Goal: Task Accomplishment & Management: Use online tool/utility

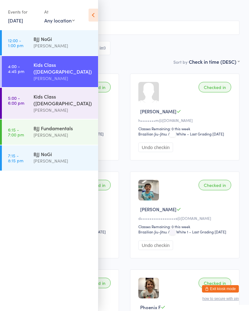
click at [23, 102] on link "5:00 - 6:00 pm Kids Class ([DEMOGRAPHIC_DATA]) [PERSON_NAME]" at bounding box center [50, 103] width 96 height 31
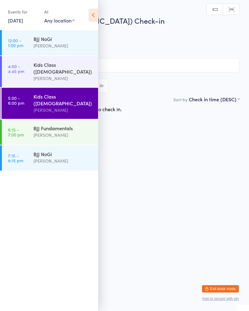
click at [128, 70] on input "search" at bounding box center [125, 65] width 230 height 14
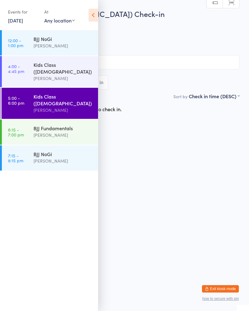
click at [93, 14] on icon at bounding box center [94, 15] width 10 height 13
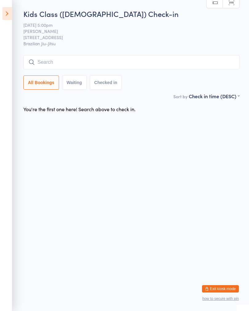
click at [71, 63] on input "search" at bounding box center [131, 62] width 216 height 14
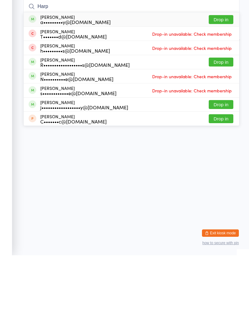
type input "Harp"
click at [221, 71] on button "Drop in" at bounding box center [221, 75] width 25 height 9
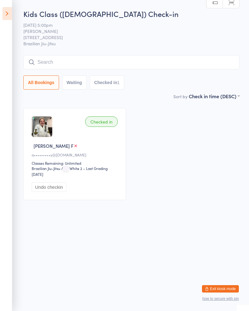
click at [47, 64] on input "search" at bounding box center [131, 62] width 216 height 14
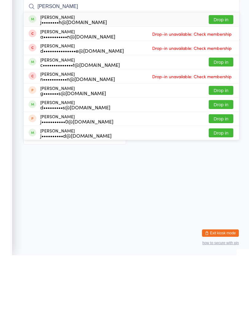
type input "[PERSON_NAME]"
click at [38, 70] on div "[PERSON_NAME] j••••••••h@[DOMAIN_NAME]" at bounding box center [68, 75] width 78 height 10
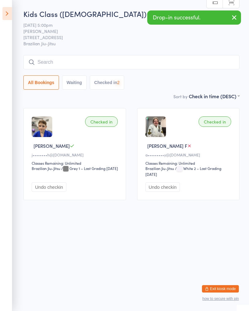
click at [164, 63] on input "search" at bounding box center [131, 62] width 216 height 14
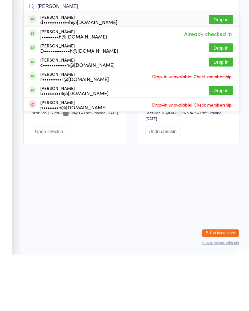
type input "[PERSON_NAME]"
click at [43, 70] on div "[PERSON_NAME] d••••••••••••h@[DOMAIN_NAME]" at bounding box center [78, 75] width 77 height 10
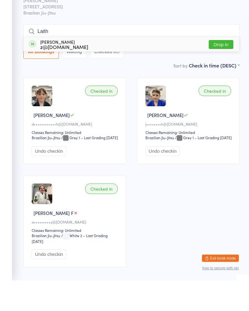
type input "Laith"
click at [226, 71] on button "Drop in" at bounding box center [221, 75] width 25 height 9
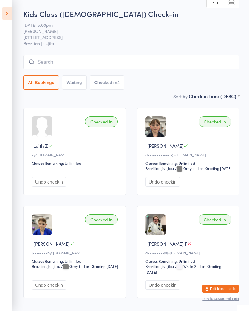
click at [64, 65] on input "search" at bounding box center [131, 62] width 216 height 14
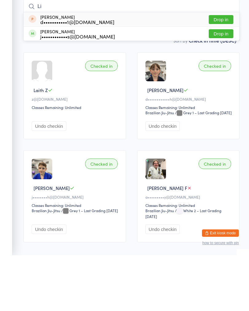
type input "Li"
click at [217, 85] on button "Drop in" at bounding box center [221, 89] width 25 height 9
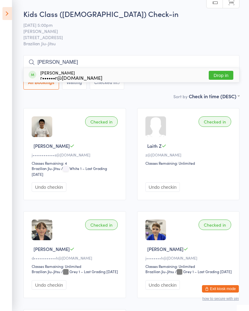
type input "[PERSON_NAME]"
click at [221, 76] on button "Drop in" at bounding box center [221, 75] width 25 height 9
